Goal: Task Accomplishment & Management: Manage account settings

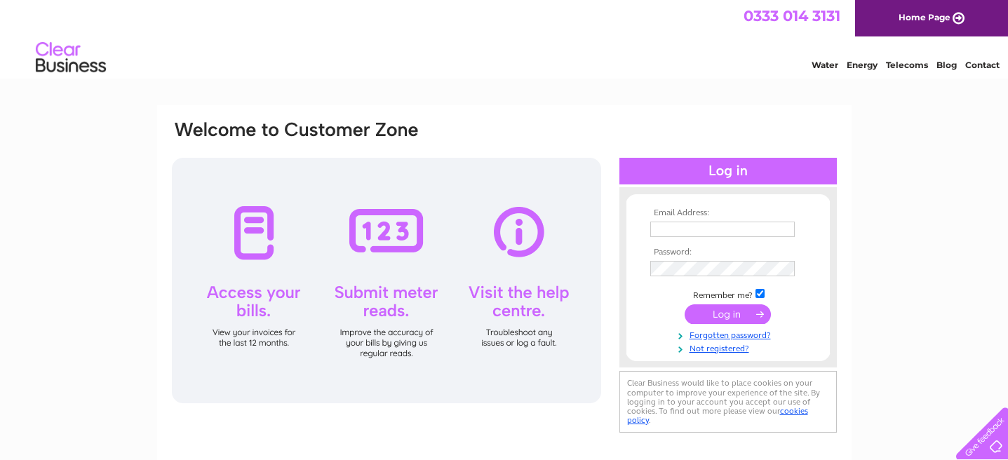
type input "liamlopez7@hotmail.com"
click at [737, 308] on input "submit" at bounding box center [728, 314] width 86 height 20
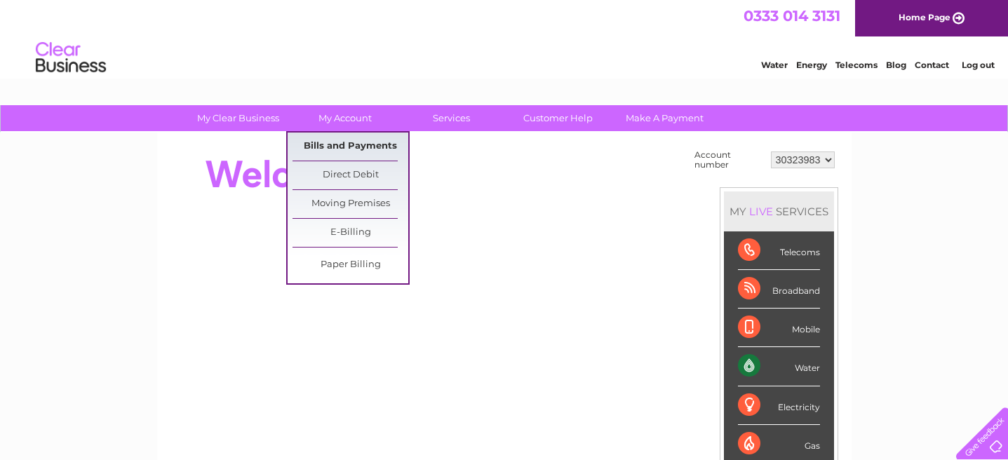
click at [329, 143] on link "Bills and Payments" at bounding box center [351, 147] width 116 height 28
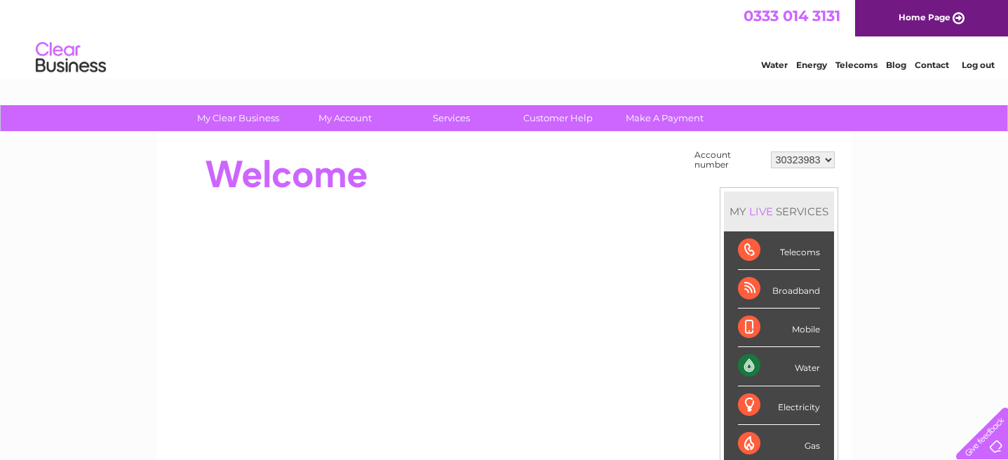
scroll to position [5, 0]
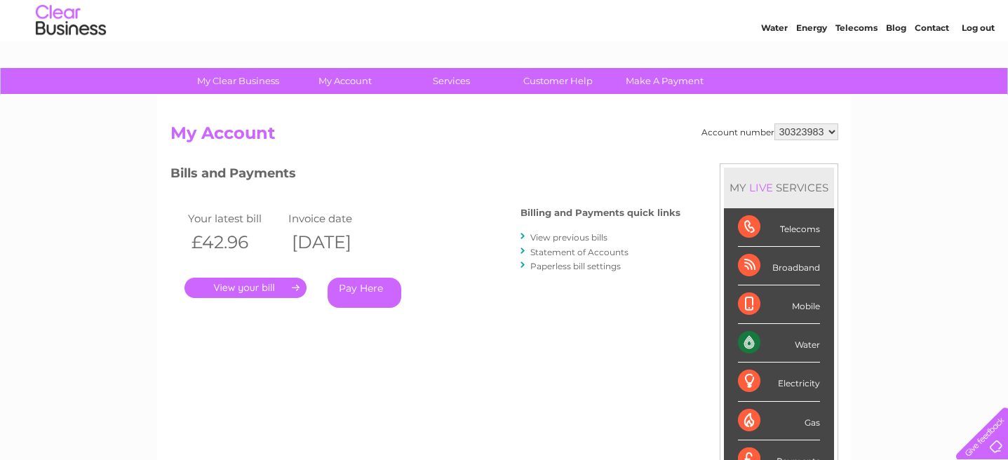
scroll to position [43, 0]
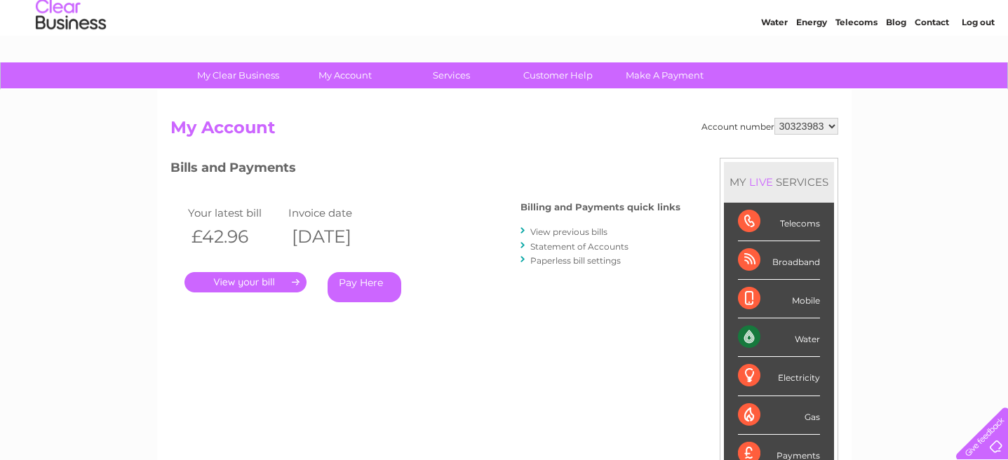
click at [285, 283] on link "." at bounding box center [246, 282] width 122 height 20
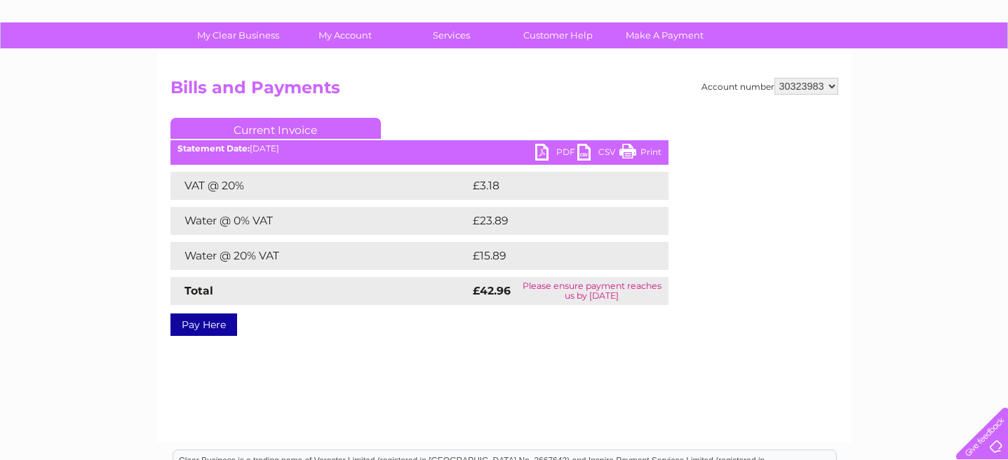
scroll to position [86, 0]
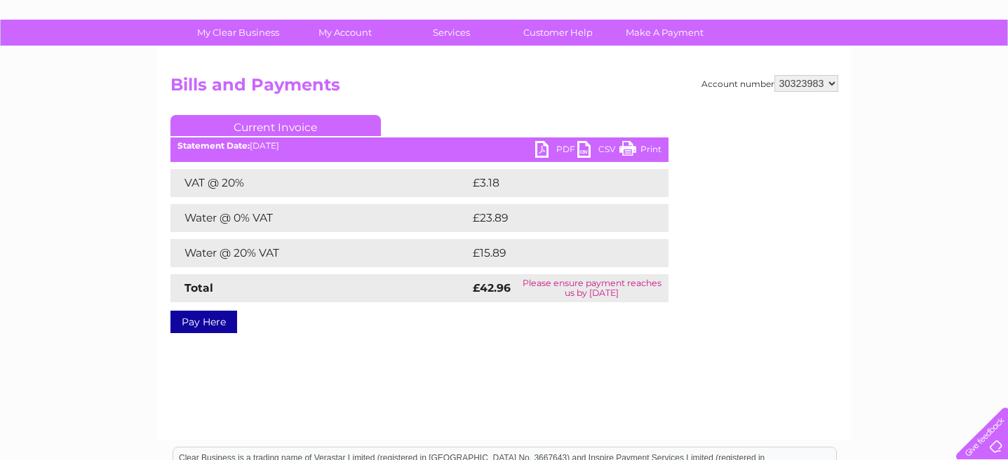
click at [556, 145] on link "PDF" at bounding box center [556, 151] width 42 height 20
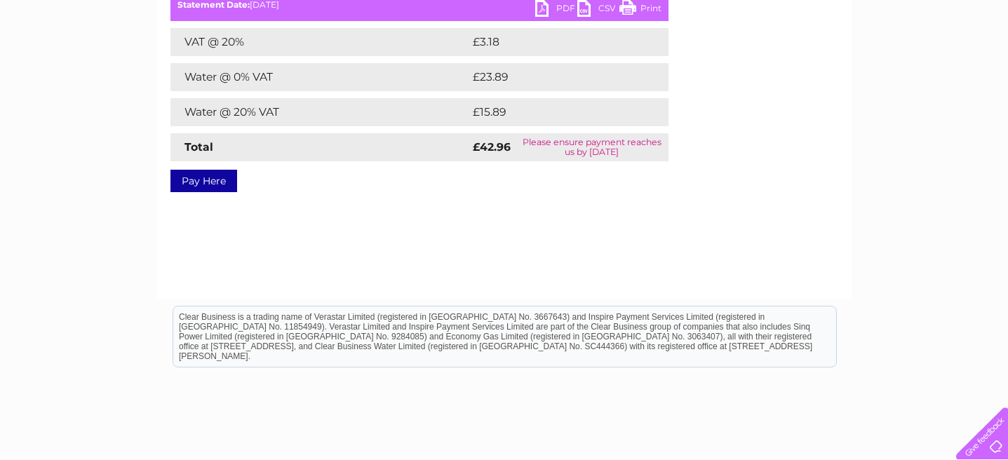
scroll to position [228, 0]
